Goal: Transaction & Acquisition: Download file/media

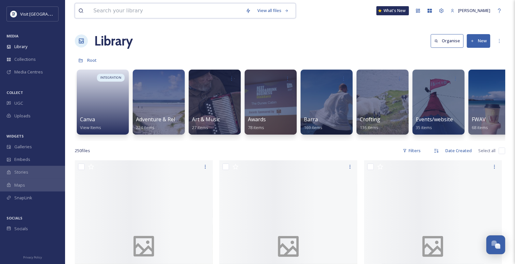
click at [180, 15] on input at bounding box center [166, 11] width 152 height 14
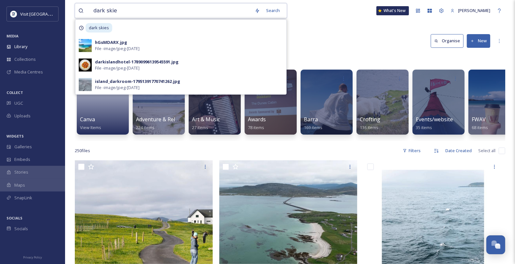
type input "dark skies"
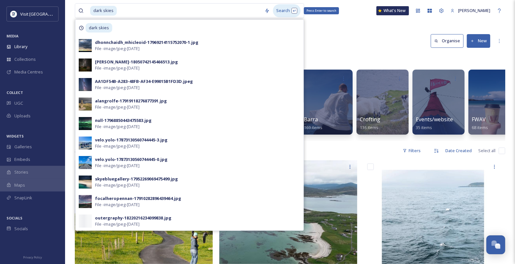
click at [291, 9] on div "Search Press Enter to search" at bounding box center [287, 10] width 28 height 13
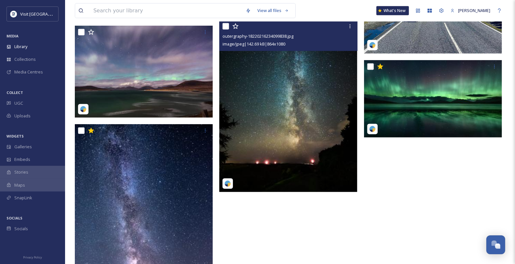
scroll to position [397, 0]
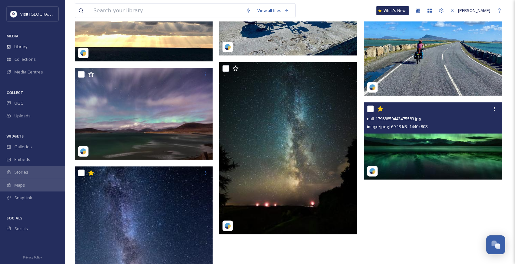
click at [448, 146] on img at bounding box center [433, 140] width 138 height 77
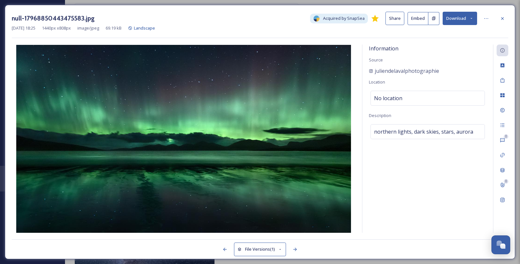
click at [471, 17] on icon at bounding box center [472, 18] width 4 height 4
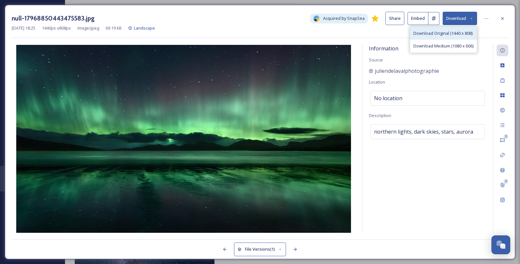
click at [446, 35] on span "Download Original (1440 x 808)" at bounding box center [443, 33] width 59 height 6
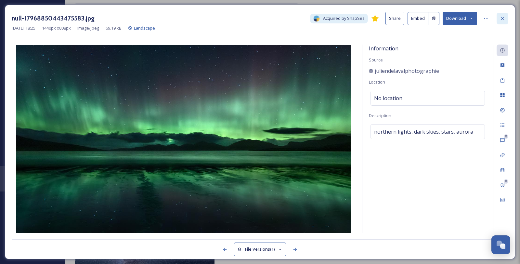
click at [501, 20] on icon at bounding box center [502, 18] width 5 height 5
